Goal: Information Seeking & Learning: Understand process/instructions

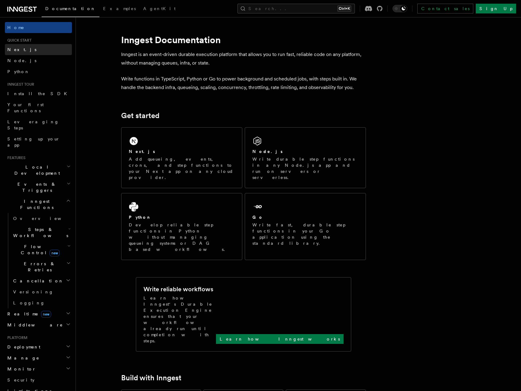
click at [22, 50] on link "Next.js" at bounding box center [38, 49] width 67 height 11
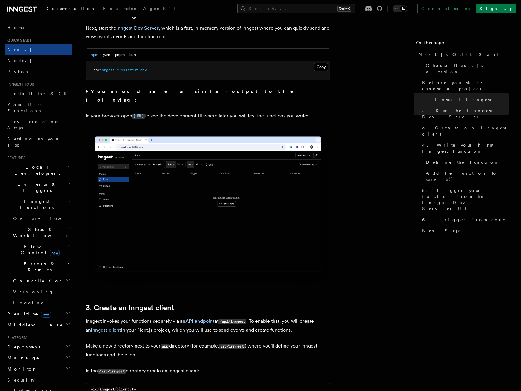
scroll to position [459, 0]
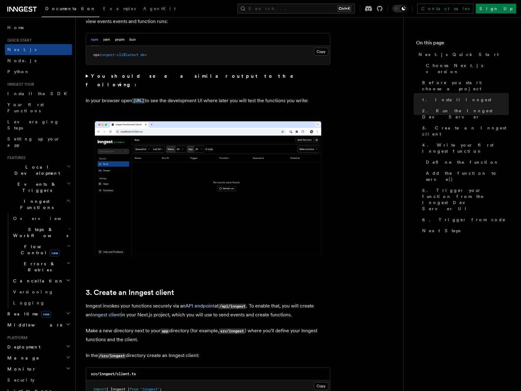
click at [87, 75] on summary "You should see a similar output to the following:" at bounding box center [208, 80] width 245 height 17
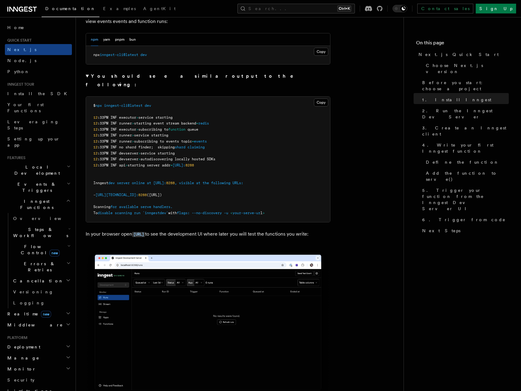
click at [87, 75] on summary "You should see a similar output to the following:" at bounding box center [208, 80] width 245 height 17
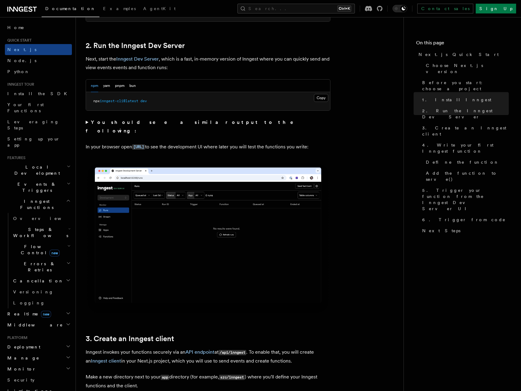
scroll to position [367, 0]
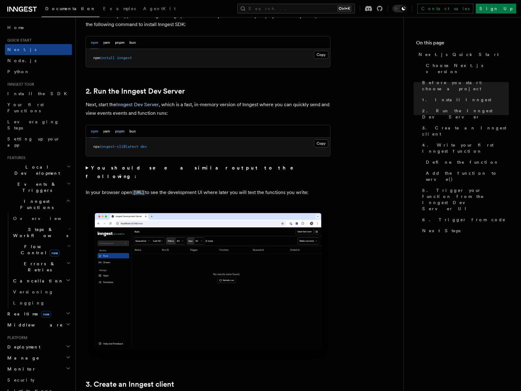
click at [119, 134] on button "pnpm" at bounding box center [119, 131] width 9 height 13
click at [95, 131] on button "npm" at bounding box center [94, 131] width 7 height 13
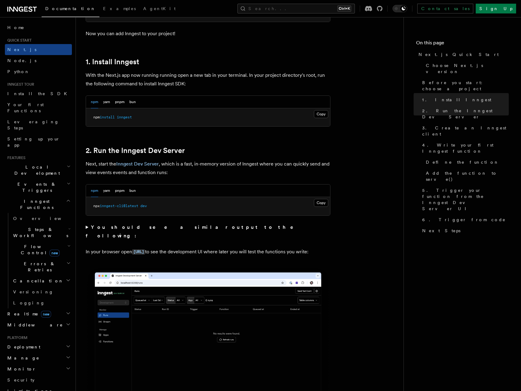
scroll to position [306, 0]
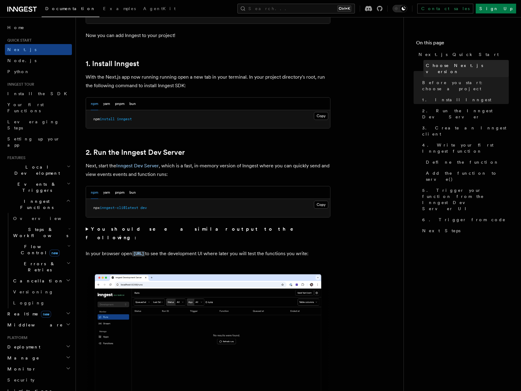
click at [444, 62] on link "Choose Next.js version" at bounding box center [465, 68] width 85 height 17
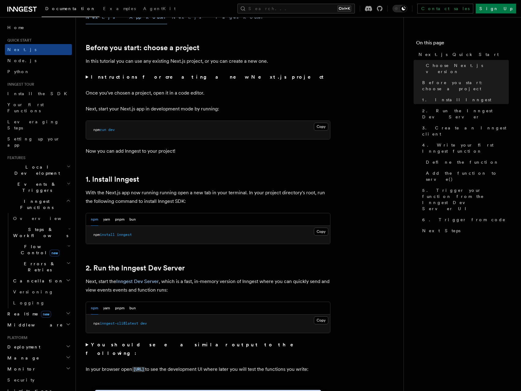
scroll to position [203, 0]
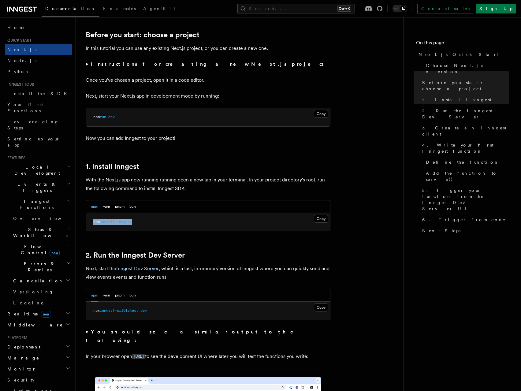
drag, startPoint x: 125, startPoint y: 222, endPoint x: 92, endPoint y: 221, distance: 32.7
click at [92, 221] on pre "npm install inngest" at bounding box center [208, 222] width 244 height 18
copy span "npm install inngest"
click at [111, 221] on span "install" at bounding box center [107, 222] width 15 height 4
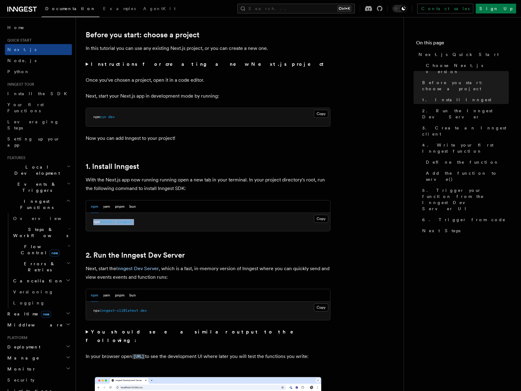
click at [112, 221] on span "install" at bounding box center [107, 222] width 15 height 4
click at [124, 222] on span "inngest" at bounding box center [124, 222] width 15 height 4
click at [145, 354] on code "[URL]" at bounding box center [138, 356] width 13 height 5
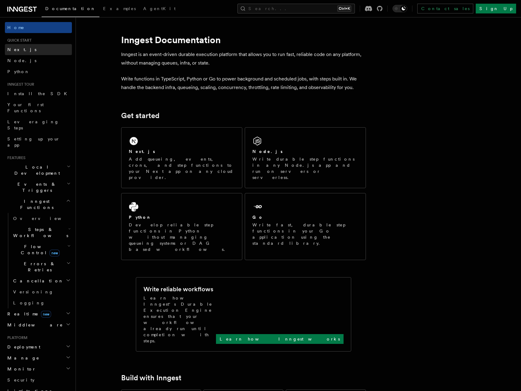
click at [24, 49] on link "Next.js" at bounding box center [38, 49] width 67 height 11
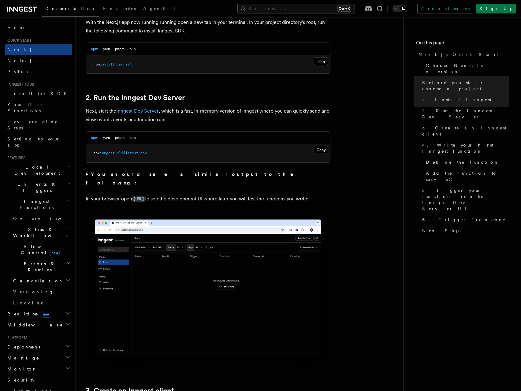
scroll to position [367, 0]
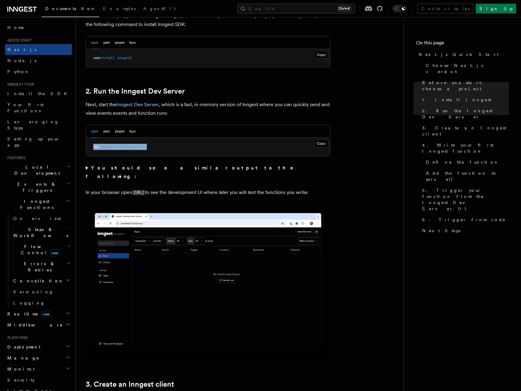
drag, startPoint x: 153, startPoint y: 146, endPoint x: 93, endPoint y: 150, distance: 60.4
click at [93, 150] on pre "npx inngest-cli@latest dev" at bounding box center [208, 147] width 244 height 18
copy span "npx inngest-cli@latest dev"
click at [145, 190] on code "[URL]" at bounding box center [138, 192] width 13 height 5
